Goal: Task Accomplishment & Management: Use online tool/utility

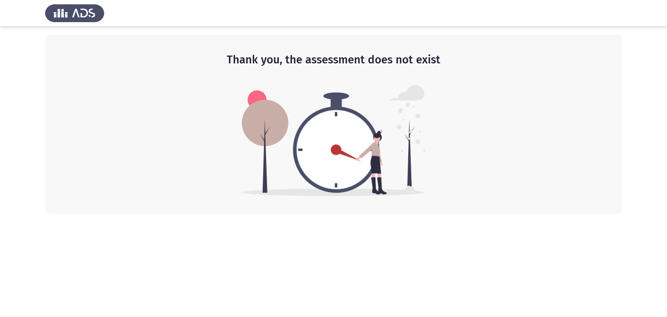
click at [76, 13] on img at bounding box center [74, 13] width 59 height 24
click at [93, 17] on img at bounding box center [74, 13] width 59 height 24
drag, startPoint x: 71, startPoint y: 12, endPoint x: 83, endPoint y: 8, distance: 12.0
click at [71, 11] on img at bounding box center [74, 13] width 59 height 24
click at [82, 11] on img at bounding box center [74, 13] width 59 height 24
